Goal: Navigation & Orientation: Find specific page/section

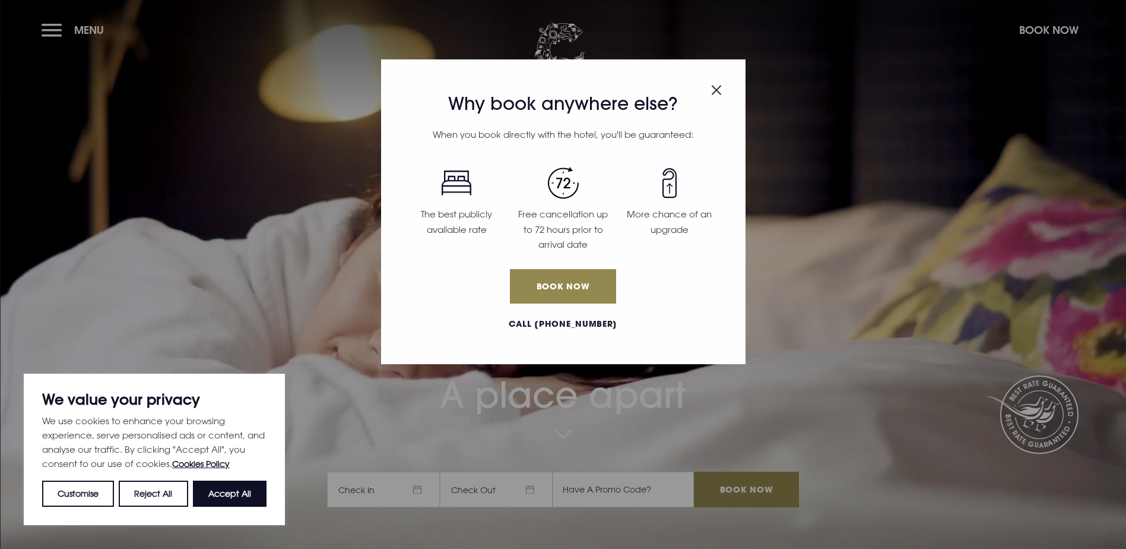
click at [717, 91] on img "Close modal" at bounding box center [716, 90] width 11 height 10
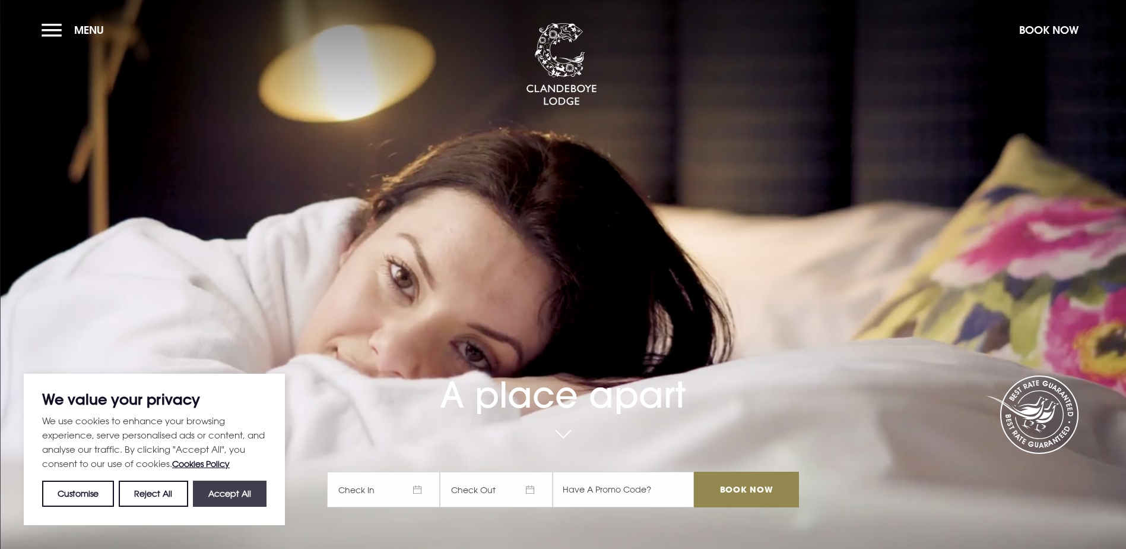
click at [239, 490] on button "Accept All" at bounding box center [230, 493] width 74 height 26
checkbox input "true"
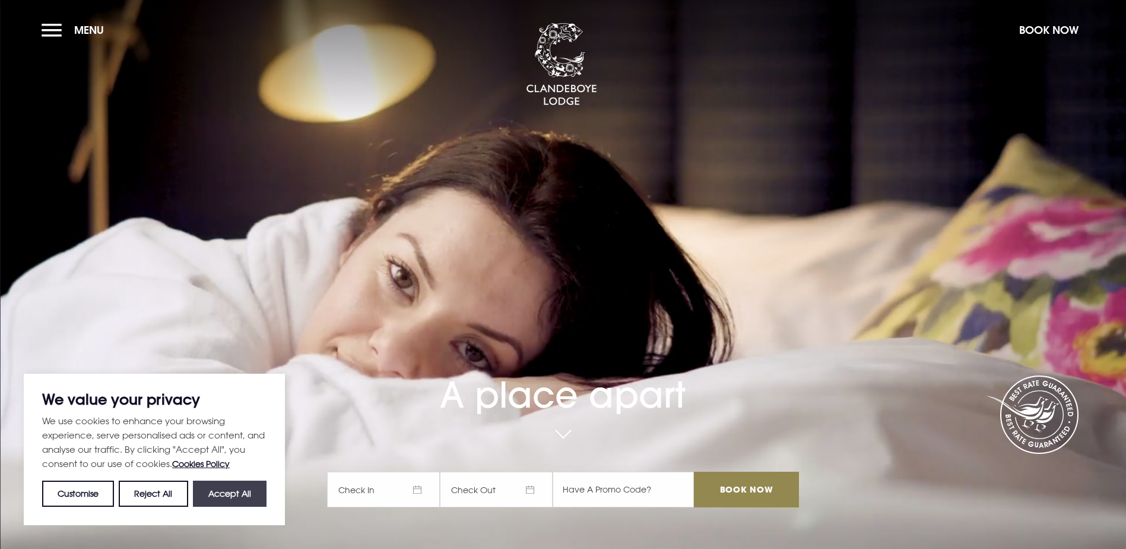
checkbox input "true"
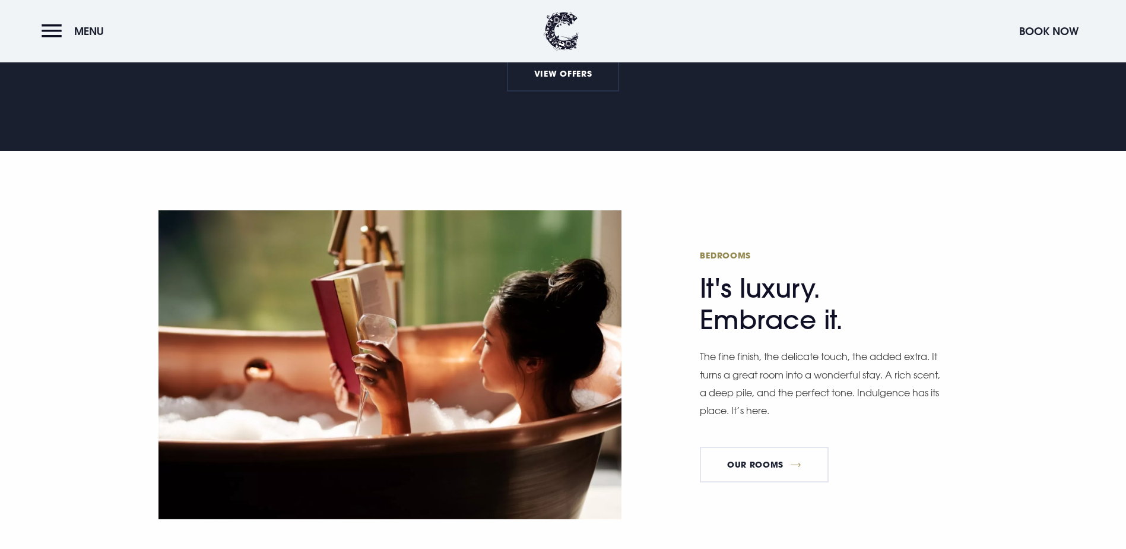
scroll to position [712, 0]
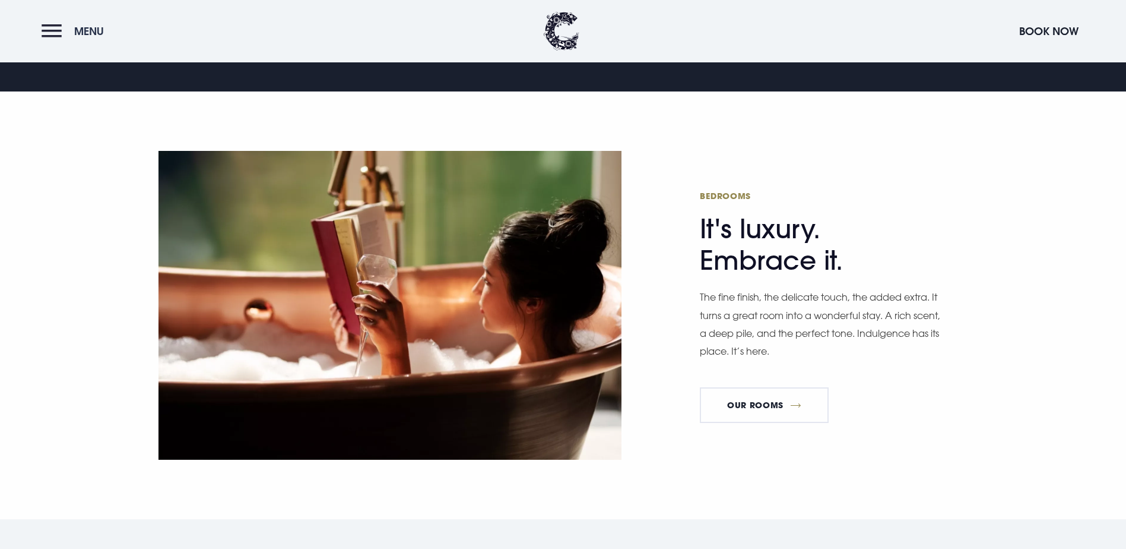
click at [60, 37] on button "Menu" at bounding box center [76, 31] width 68 height 26
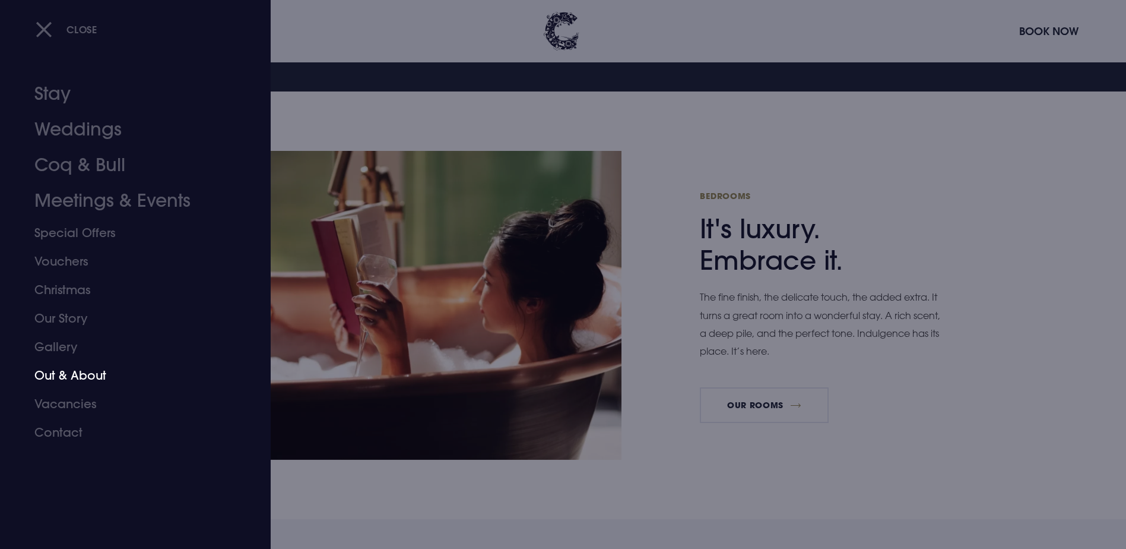
click at [60, 381] on link "Out & About" at bounding box center [128, 375] width 188 height 28
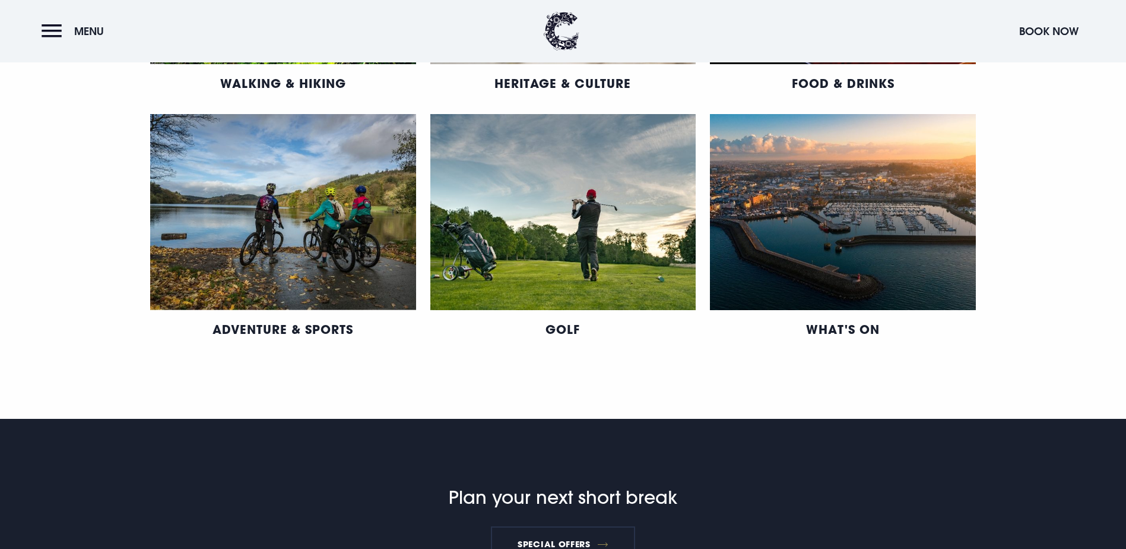
scroll to position [475, 0]
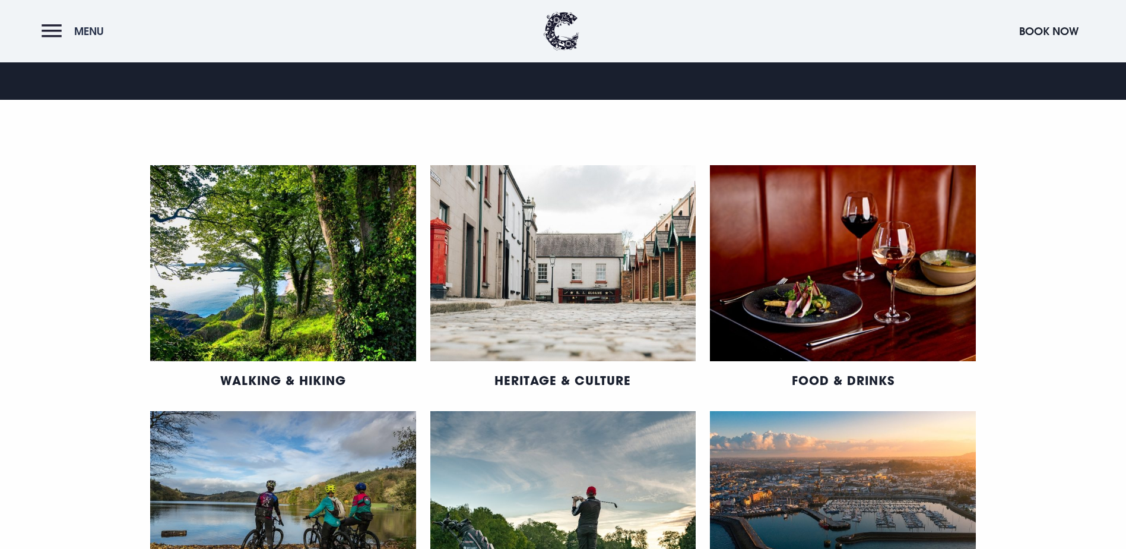
click at [60, 38] on button "Menu" at bounding box center [76, 31] width 68 height 26
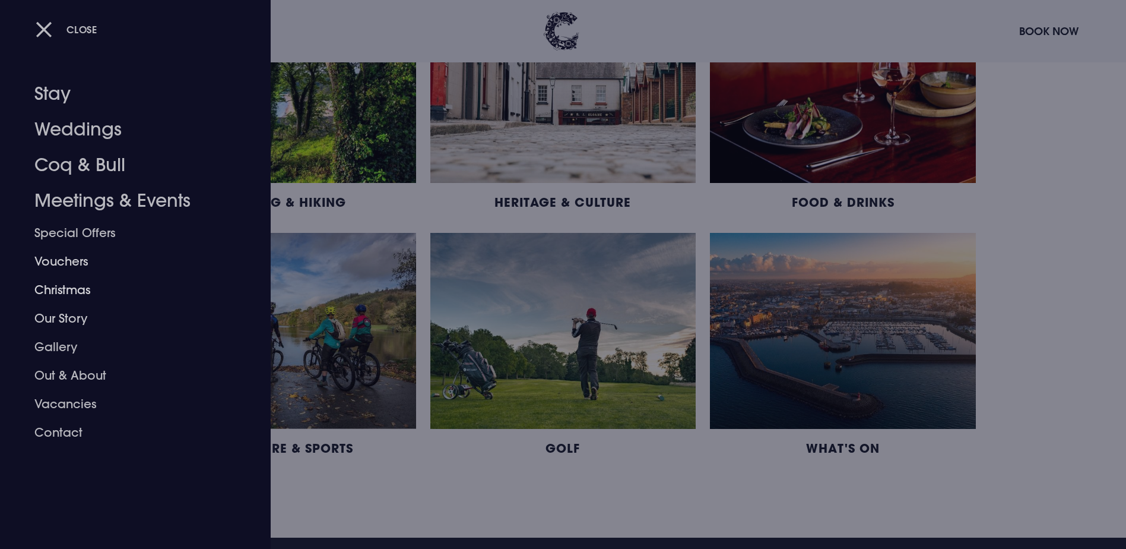
scroll to position [772, 0]
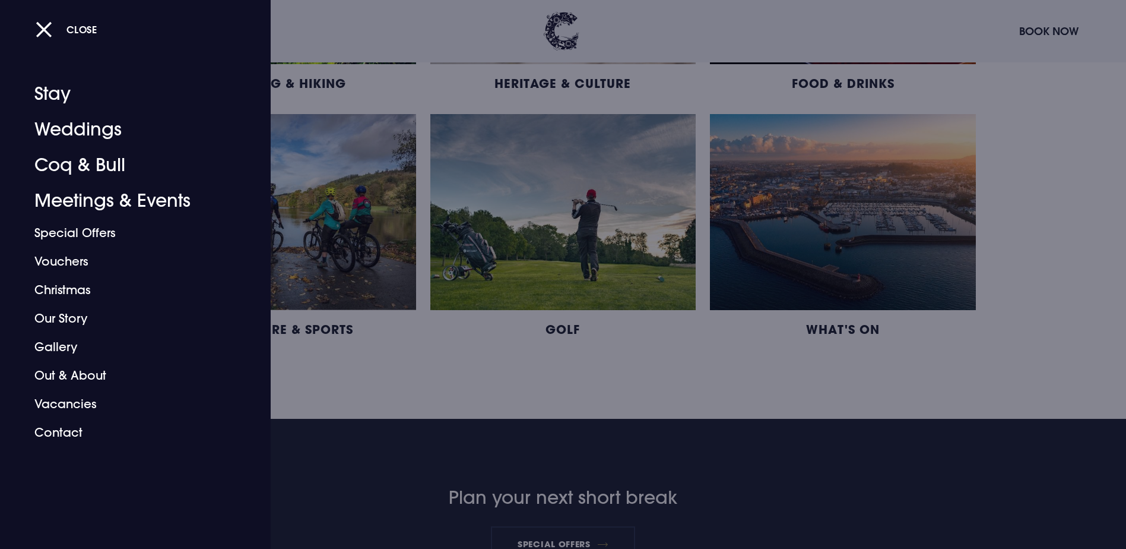
click at [33, 22] on div "Close Stay Weddings Coq & Bull Meetings & Events Special Offers Vouchers Christ…" at bounding box center [135, 274] width 271 height 549
click at [33, 31] on div "Close Stay Weddings Coq & Bull Meetings & Events Special Offers Vouchers Christ…" at bounding box center [135, 274] width 271 height 549
click at [50, 31] on button "Close" at bounding box center [67, 29] width 62 height 24
